Goal: Check status: Check status

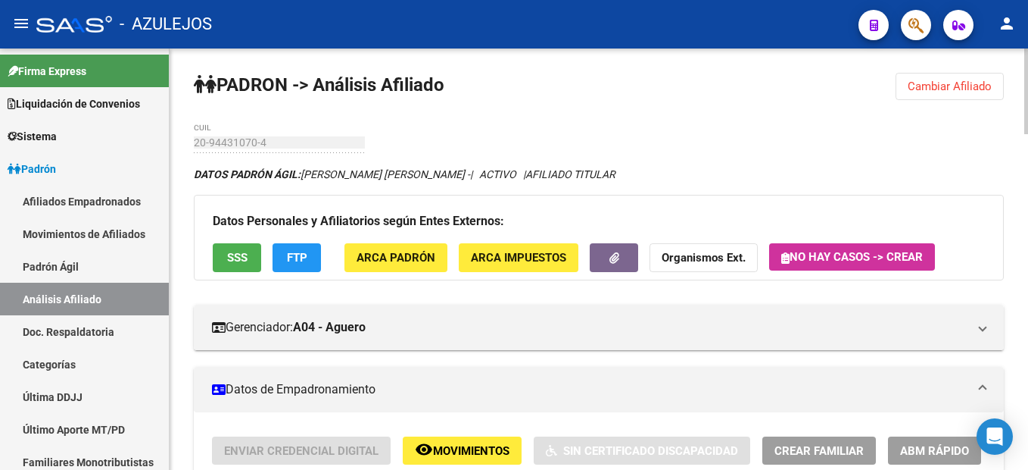
click at [959, 80] on span "Cambiar Afiliado" at bounding box center [950, 87] width 84 height 14
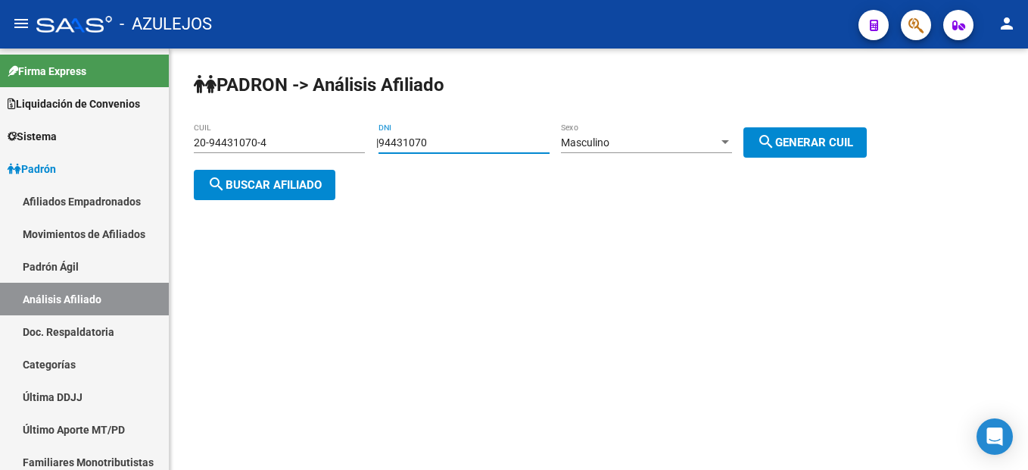
drag, startPoint x: 467, startPoint y: 139, endPoint x: 371, endPoint y: 142, distance: 96.2
click at [371, 142] on app-analisis-afiliado "[PERSON_NAME] -> Análisis Afiliado 20-94431070-4 CUIL | 94431070 DNI Masculino …" at bounding box center [536, 163] width 685 height 55
paste input "41777062"
type input "41777062"
click at [788, 153] on button "search Generar CUIL" at bounding box center [805, 142] width 123 height 30
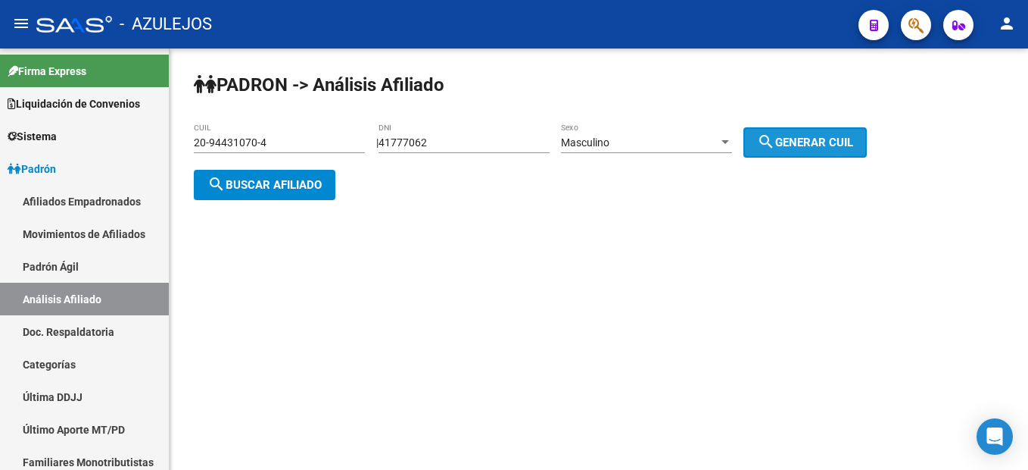
type input "20-41777062-4"
click at [326, 186] on button "search Buscar afiliado" at bounding box center [265, 185] width 142 height 30
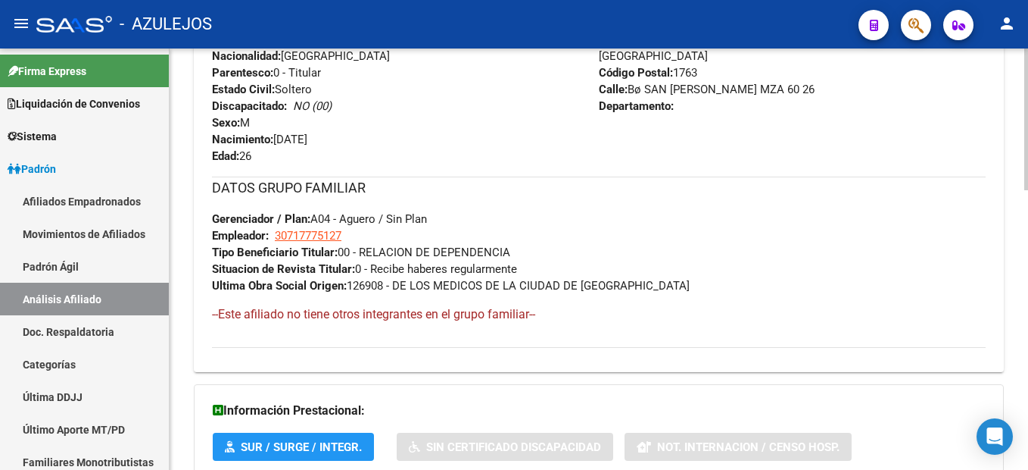
scroll to position [832, 0]
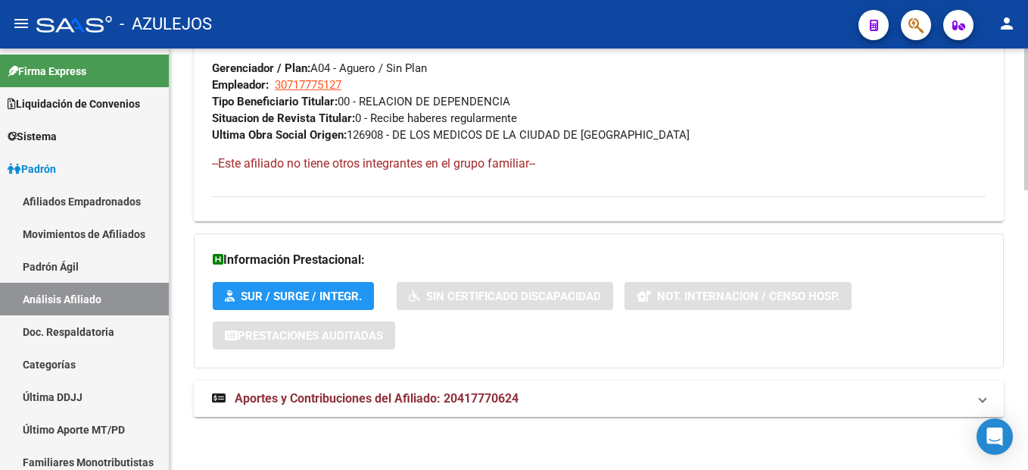
click at [427, 401] on span "Aportes y Contribuciones del Afiliado: 20417770624" at bounding box center [377, 398] width 284 height 14
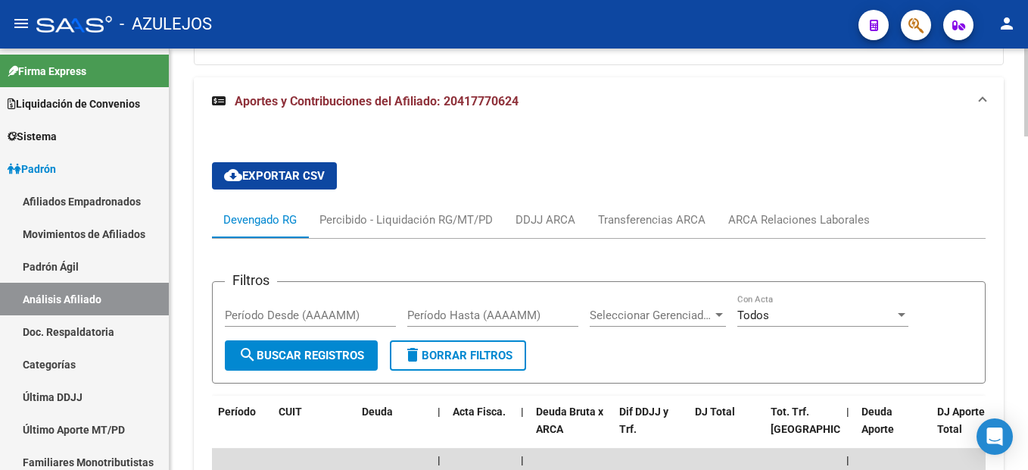
scroll to position [1362, 0]
